Goal: Complete application form

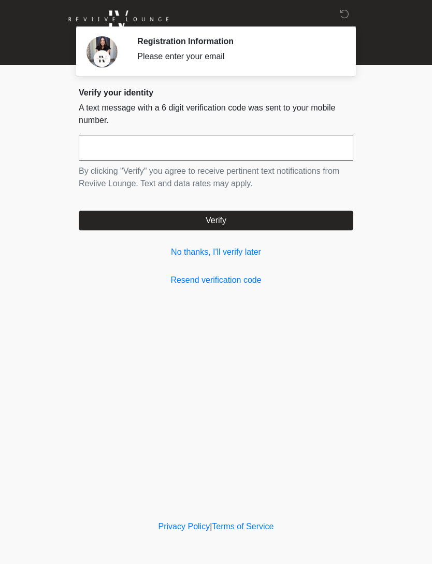
click at [284, 144] on input "text" at bounding box center [216, 148] width 275 height 26
type input "******"
click at [306, 220] on button "Verify" at bounding box center [216, 220] width 275 height 20
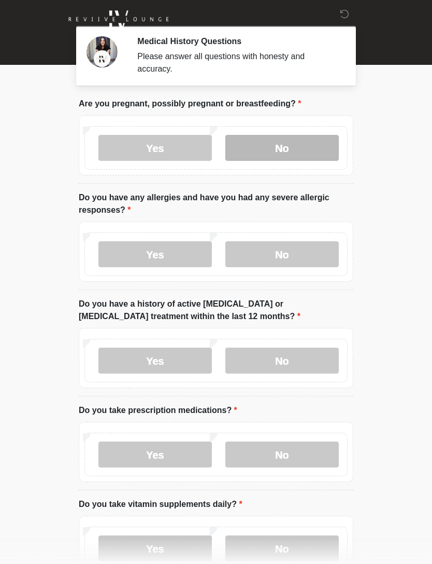
click at [295, 151] on label "No" at bounding box center [283, 148] width 114 height 26
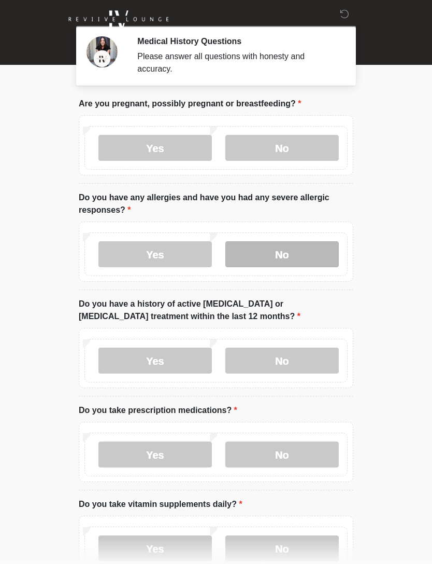
click at [293, 264] on label "No" at bounding box center [283, 254] width 114 height 26
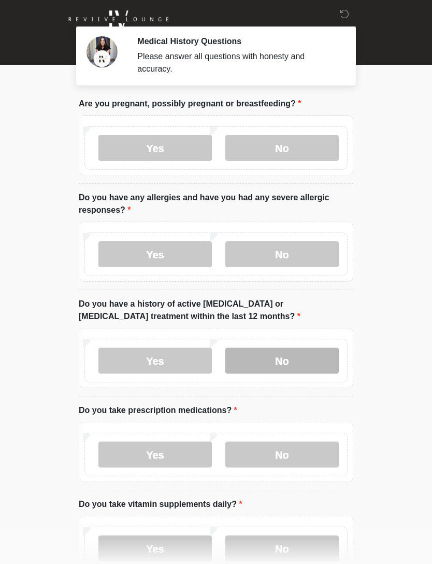
click at [309, 364] on label "No" at bounding box center [283, 360] width 114 height 26
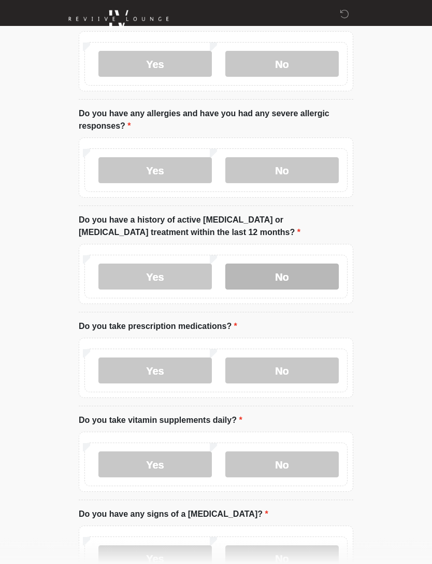
scroll to position [83, 0]
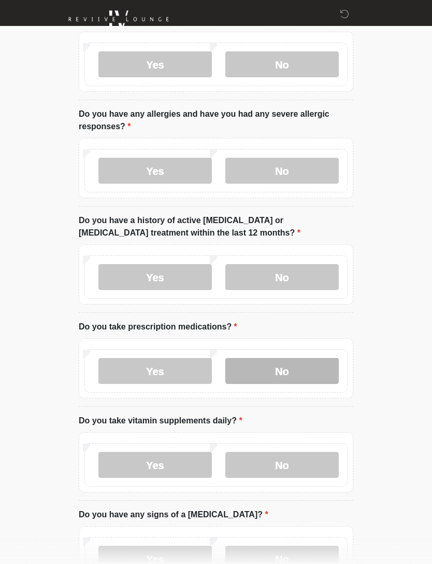
click at [324, 373] on label "No" at bounding box center [283, 371] width 114 height 26
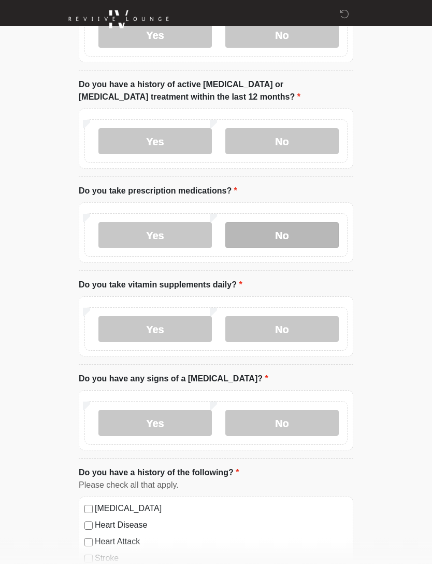
scroll to position [220, 0]
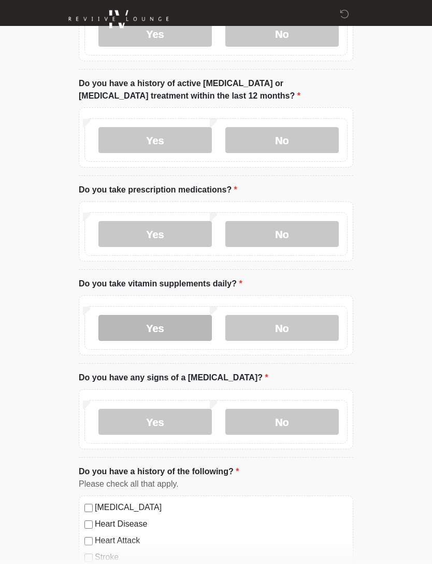
click at [189, 328] on label "Yes" at bounding box center [156, 328] width 114 height 26
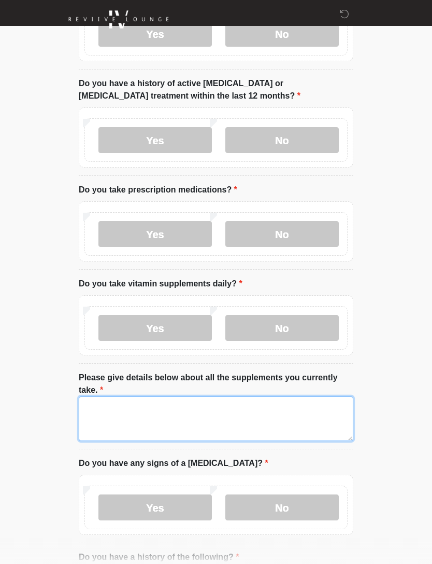
click at [283, 416] on textarea "Please give details below about all the supplements you currently take." at bounding box center [216, 418] width 275 height 45
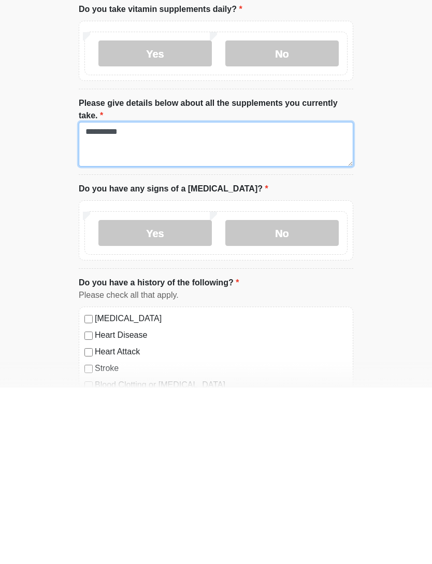
scroll to position [319, 0]
type textarea "**********"
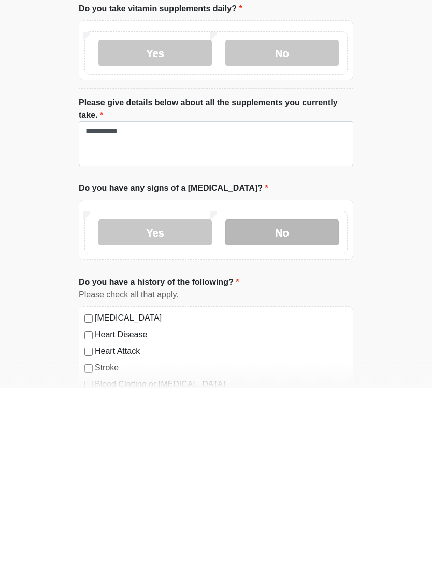
click at [304, 396] on label "No" at bounding box center [283, 409] width 114 height 26
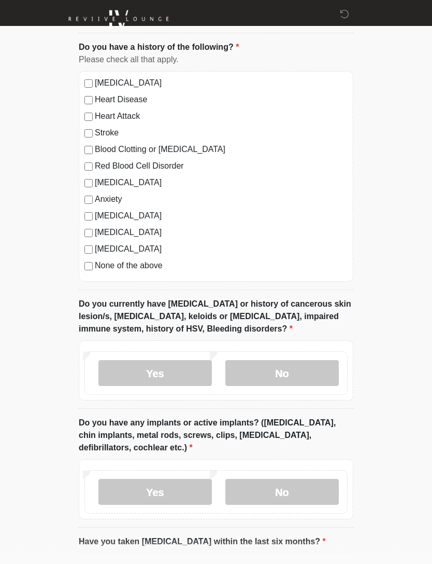
scroll to position [730, 0]
click at [303, 368] on label "No" at bounding box center [283, 373] width 114 height 26
click at [313, 483] on label "No" at bounding box center [283, 492] width 114 height 26
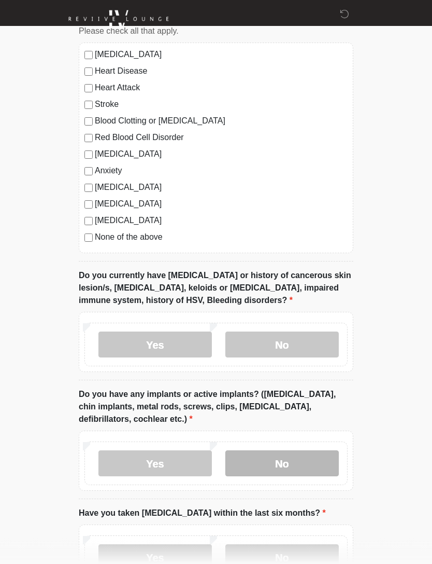
scroll to position [836, 0]
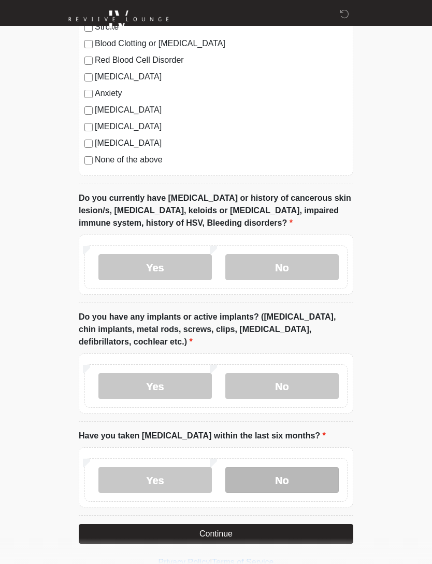
click at [295, 480] on label "No" at bounding box center [283, 480] width 114 height 26
click at [315, 537] on button "Continue" at bounding box center [216, 534] width 275 height 20
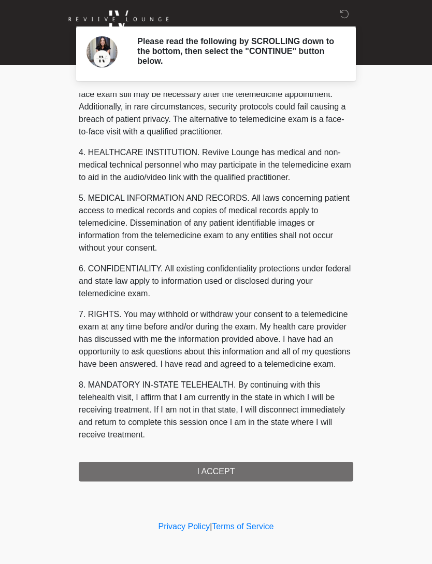
scroll to position [245, 0]
click at [297, 471] on button "I ACCEPT" at bounding box center [216, 471] width 275 height 20
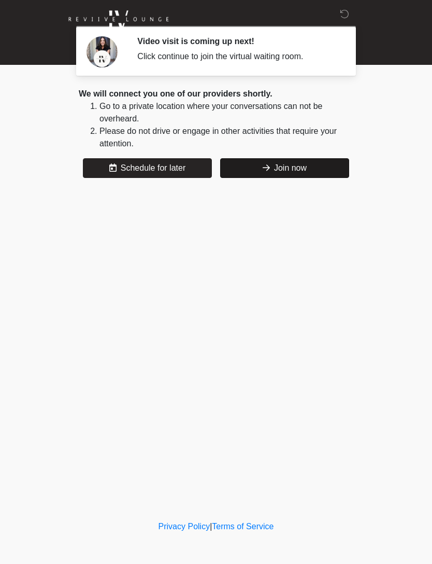
click at [303, 173] on button "Join now" at bounding box center [284, 168] width 129 height 20
